Goal: Transaction & Acquisition: Purchase product/service

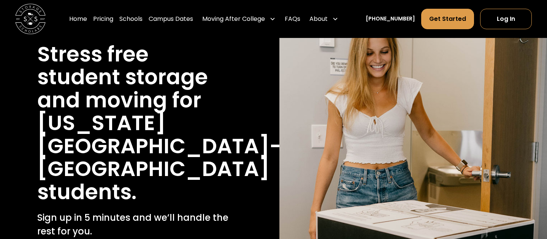
scroll to position [84, 0]
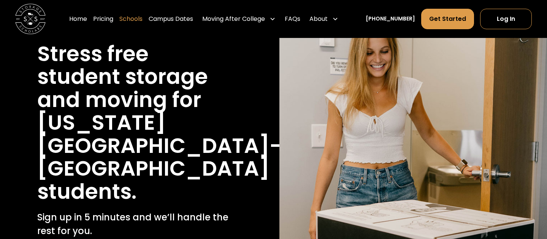
click at [137, 21] on link "Schools" at bounding box center [130, 18] width 23 height 21
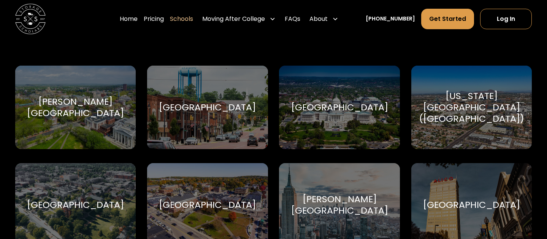
scroll to position [276, 0]
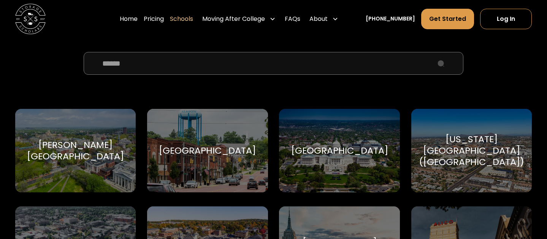
click at [174, 70] on input "School Select Form" at bounding box center [274, 63] width 380 height 23
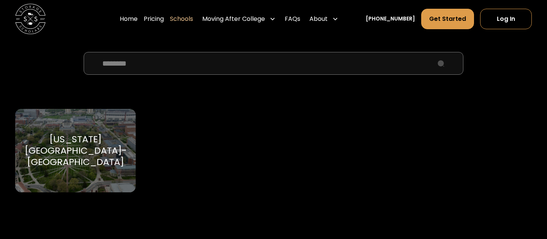
type input "********"
click at [102, 151] on div "[US_STATE][GEOGRAPHIC_DATA]-[GEOGRAPHIC_DATA]" at bounding box center [75, 151] width 102 height 34
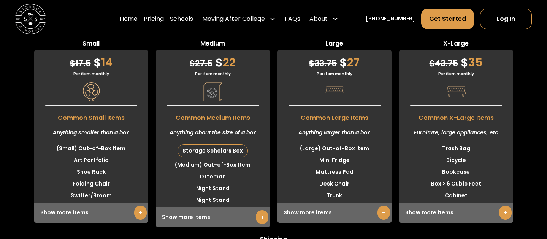
scroll to position [1992, 0]
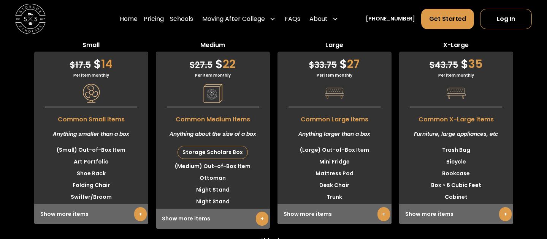
click at [384, 212] on link "+" at bounding box center [383, 214] width 13 height 14
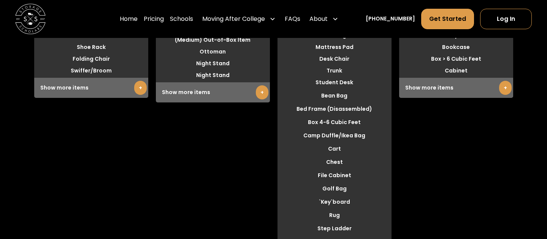
scroll to position [2119, 0]
click at [506, 92] on link "+" at bounding box center [505, 87] width 13 height 14
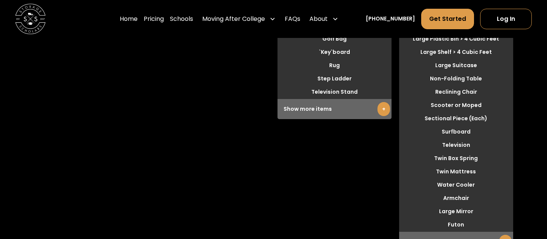
scroll to position [2271, 0]
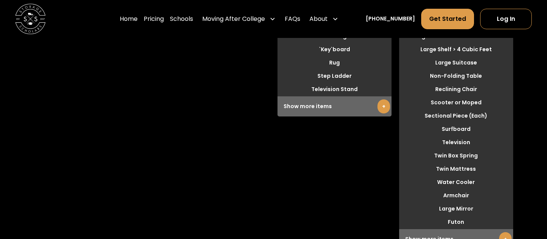
click at [389, 110] on div "Show more items +" at bounding box center [334, 107] width 114 height 20
click at [385, 109] on link "+" at bounding box center [383, 107] width 13 height 14
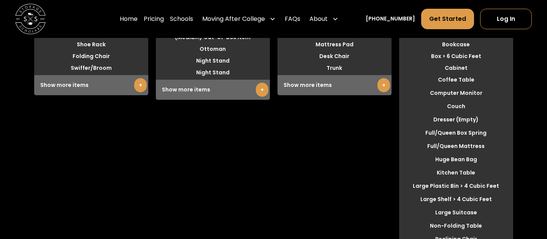
scroll to position [2107, 0]
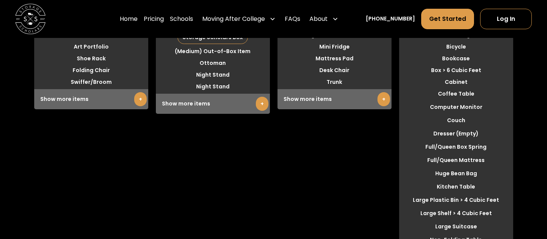
click at [383, 95] on link "+" at bounding box center [383, 99] width 13 height 14
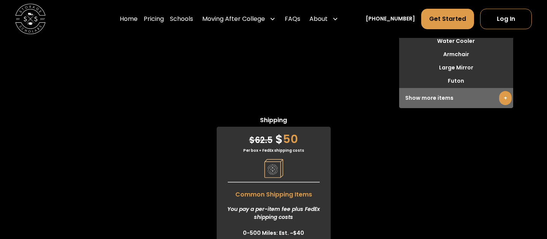
scroll to position [2451, 0]
